Goal: Task Accomplishment & Management: Use online tool/utility

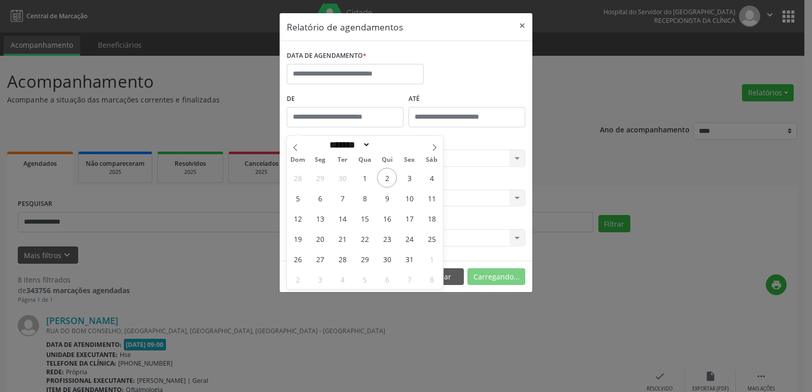
select select "*"
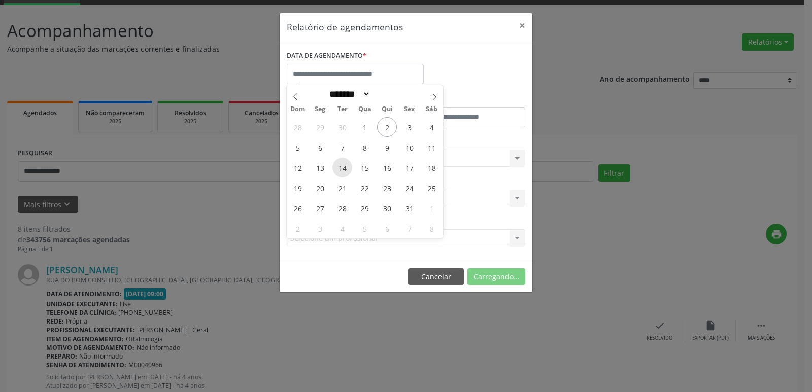
scroll to position [51, 0]
click at [347, 171] on span "14" at bounding box center [342, 168] width 20 height 20
type input "**********"
click at [347, 171] on span "14" at bounding box center [342, 168] width 20 height 20
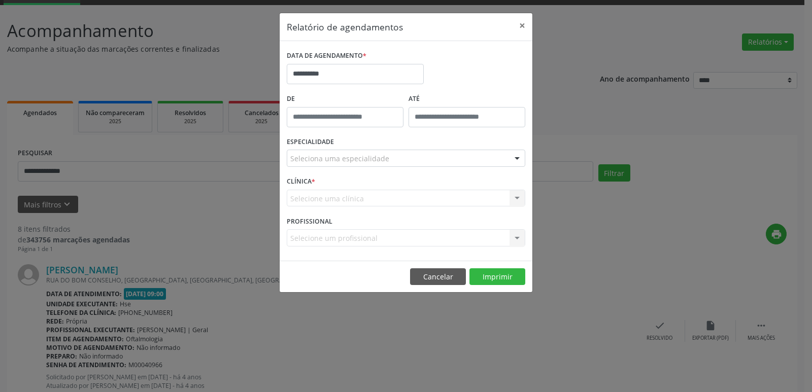
click at [347, 171] on div "ESPECIALIDADE Seleciona uma especialidade Todas as especialidades Alergologia A…" at bounding box center [406, 154] width 244 height 40
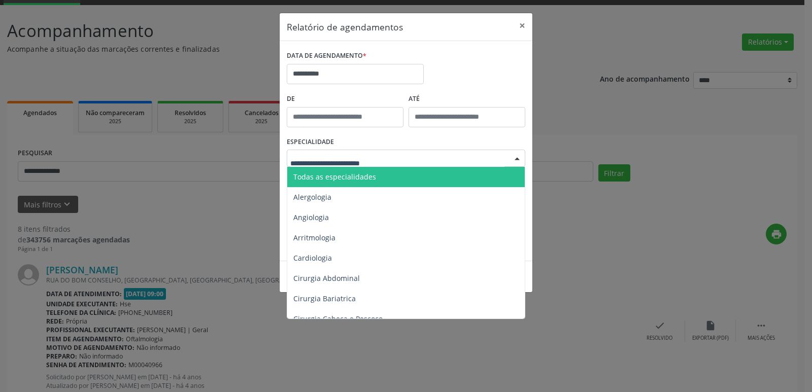
click at [519, 159] on div at bounding box center [516, 158] width 15 height 17
click at [400, 179] on span "Todas as especialidades" at bounding box center [406, 177] width 239 height 20
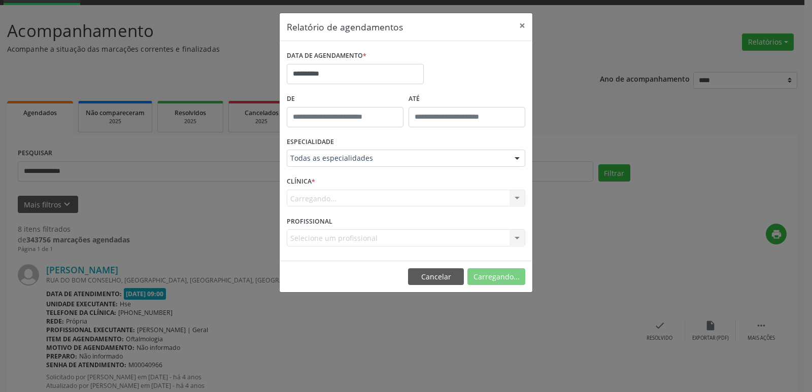
click at [515, 200] on div "Carregando... Hse Nenhum resultado encontrado para: " " Não há nenhuma opção pa…" at bounding box center [406, 198] width 238 height 17
click at [515, 198] on div "Carregando... Hse Nenhum resultado encontrado para: " " Não há nenhuma opção pa…" at bounding box center [406, 198] width 238 height 17
click at [516, 197] on div "Carregando... Hse Nenhum resultado encontrado para: " " Não há nenhuma opção pa…" at bounding box center [406, 198] width 238 height 17
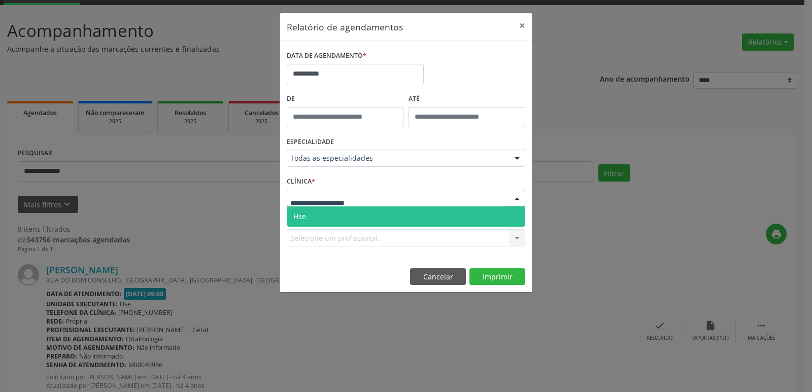
click at [516, 197] on div at bounding box center [516, 198] width 15 height 17
click at [404, 215] on span "Hse" at bounding box center [405, 217] width 237 height 20
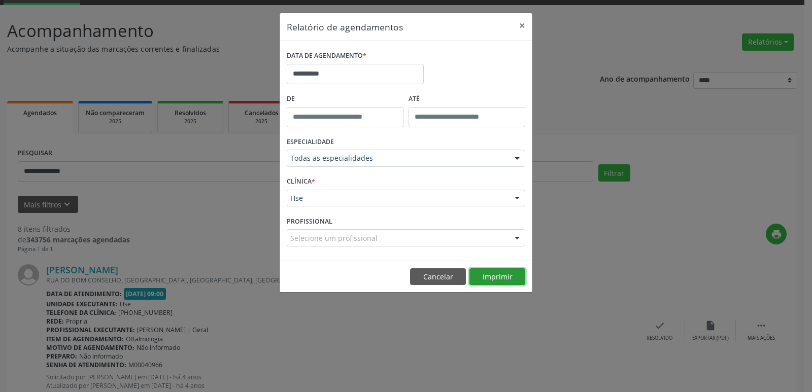
click at [508, 274] on button "Imprimir" at bounding box center [497, 276] width 56 height 17
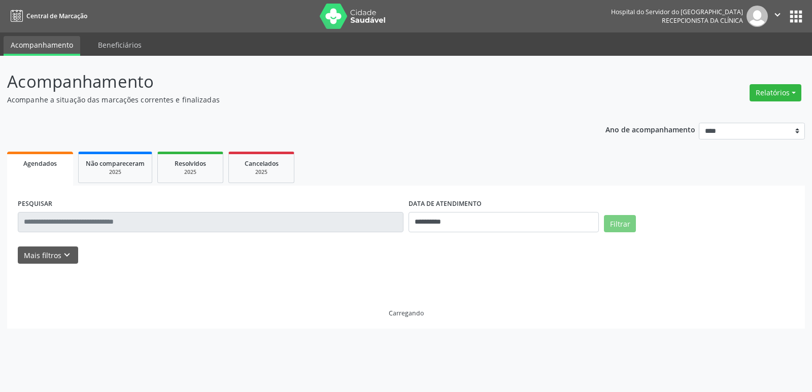
click at [778, 95] on button "Relatórios" at bounding box center [775, 92] width 52 height 17
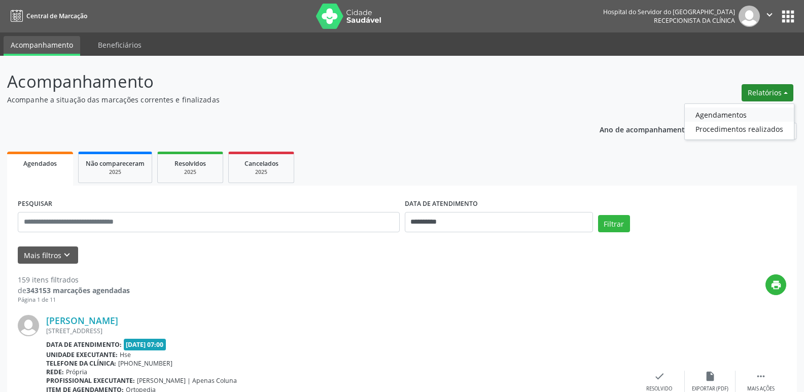
click at [730, 115] on link "Agendamentos" at bounding box center [739, 115] width 109 height 14
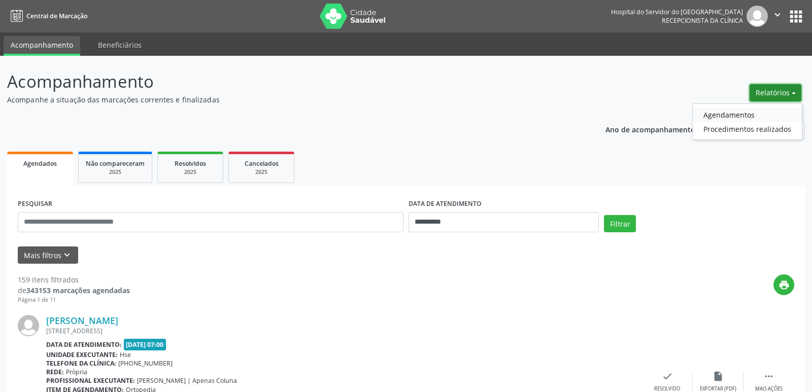
select select "*"
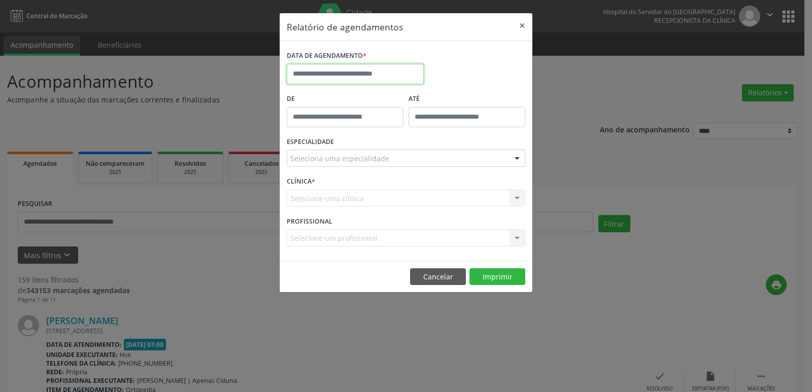
click at [357, 73] on input "text" at bounding box center [355, 74] width 137 height 20
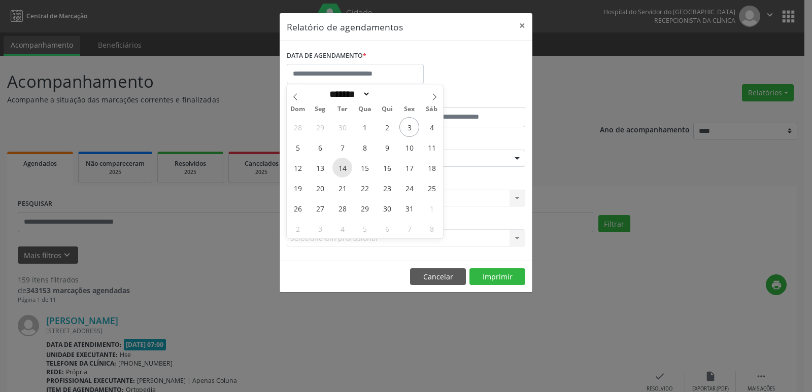
click at [339, 169] on span "14" at bounding box center [342, 168] width 20 height 20
type input "**********"
click at [345, 167] on span "14" at bounding box center [342, 168] width 20 height 20
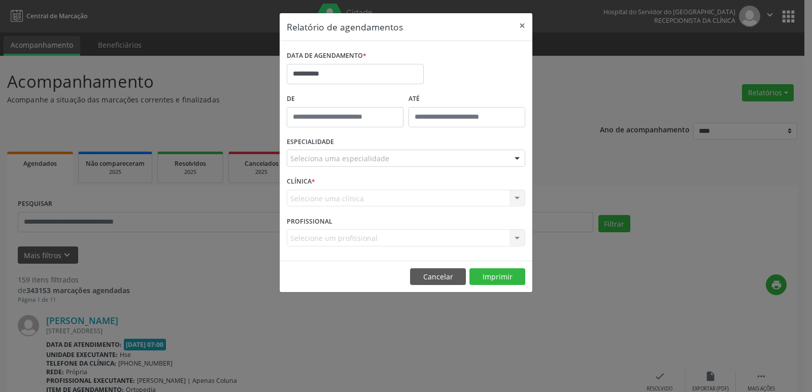
click at [345, 167] on div "ESPECIALIDADE Seleciona uma especialidade Todas as especialidades Alergologia A…" at bounding box center [406, 154] width 244 height 40
click at [517, 159] on div at bounding box center [516, 158] width 15 height 17
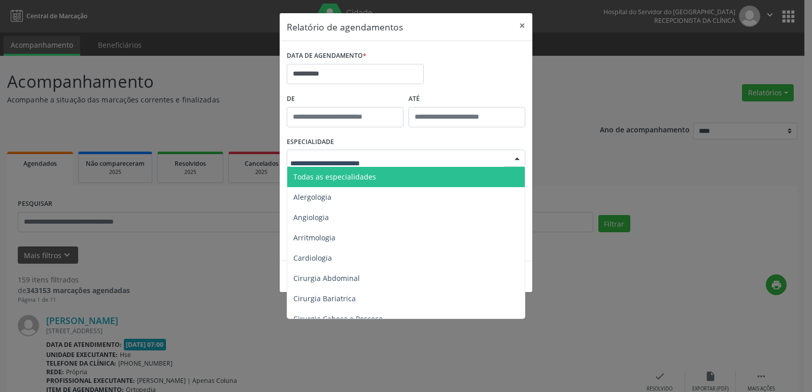
click at [442, 179] on span "Todas as especialidades" at bounding box center [406, 177] width 239 height 20
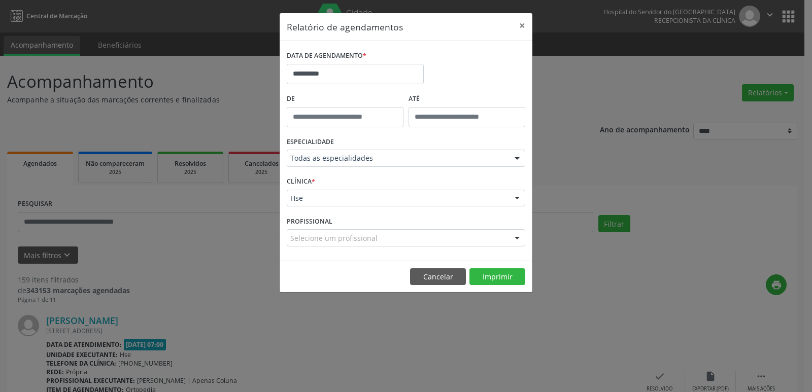
click at [514, 199] on div at bounding box center [516, 198] width 15 height 17
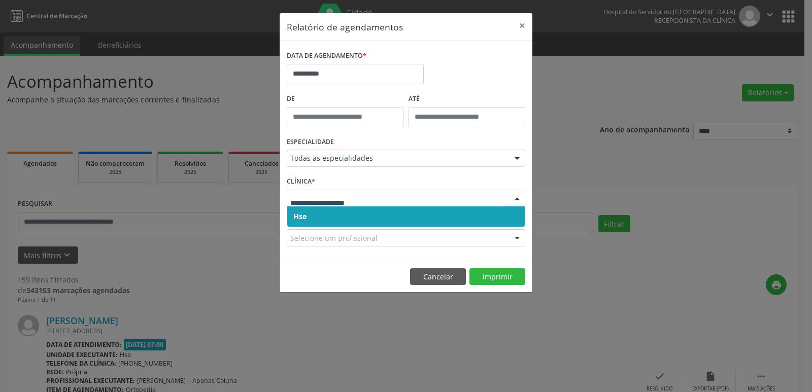
click at [449, 218] on span "Hse" at bounding box center [405, 217] width 237 height 20
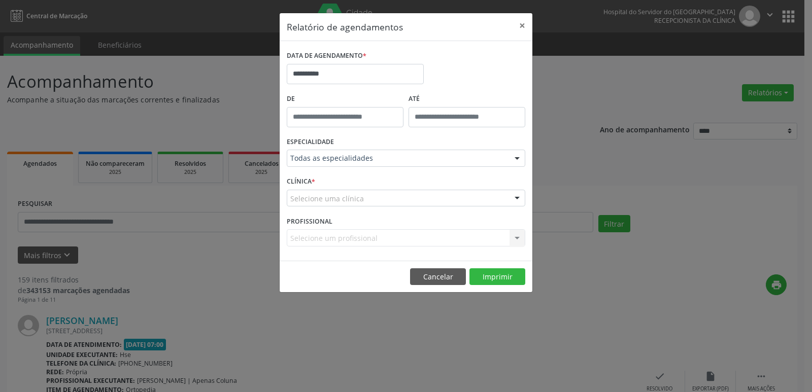
click at [518, 197] on div at bounding box center [516, 198] width 15 height 17
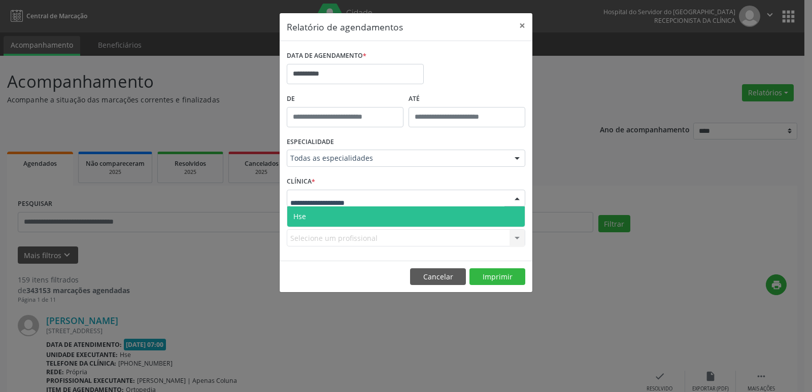
click at [456, 220] on span "Hse" at bounding box center [405, 217] width 237 height 20
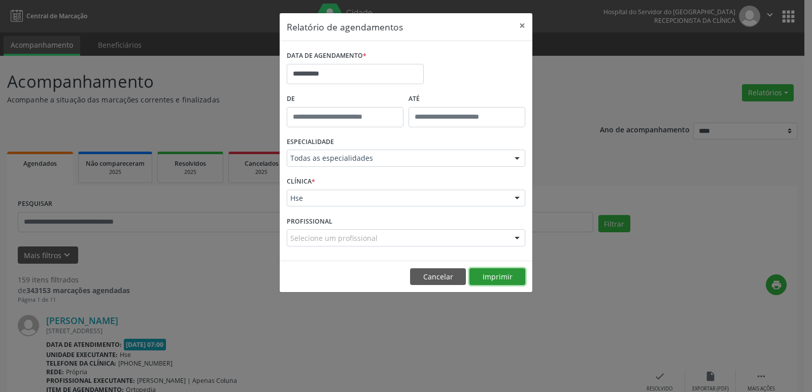
click at [499, 277] on button "Imprimir" at bounding box center [497, 276] width 56 height 17
